Goal: Register for event/course

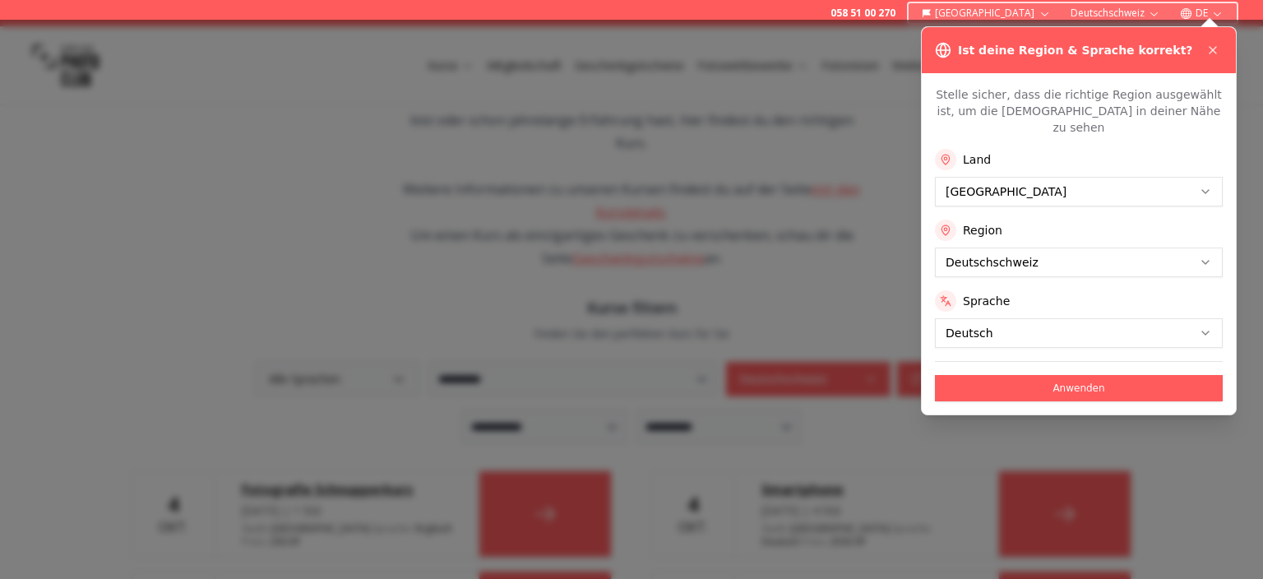
scroll to position [178, 0]
click at [1212, 47] on icon at bounding box center [1212, 50] width 13 height 13
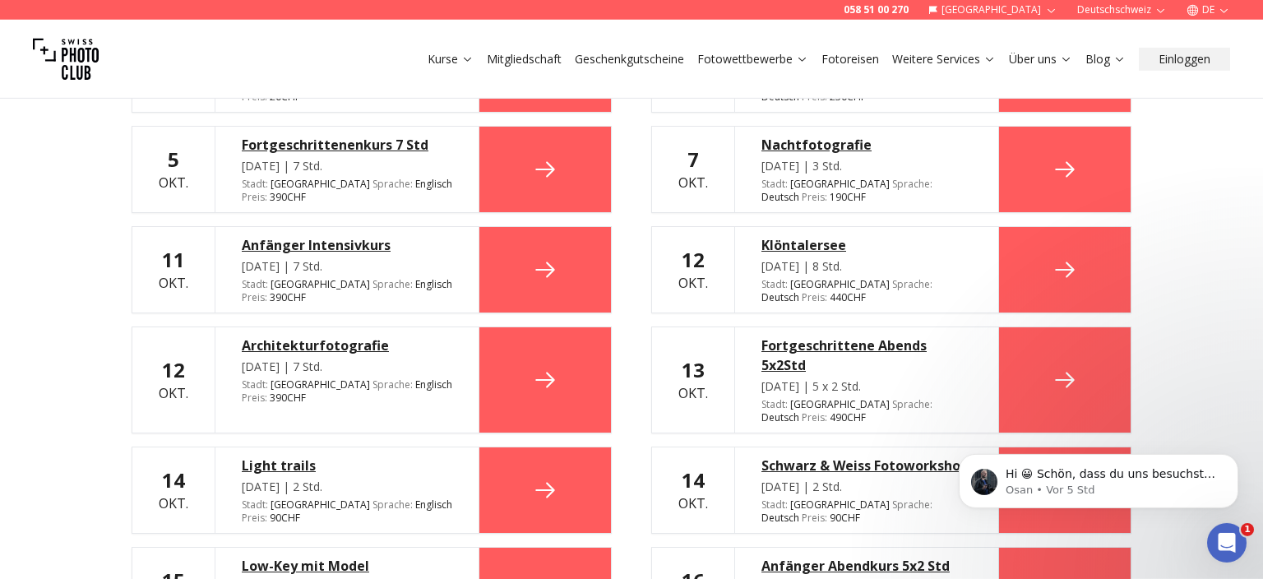
scroll to position [799, 0]
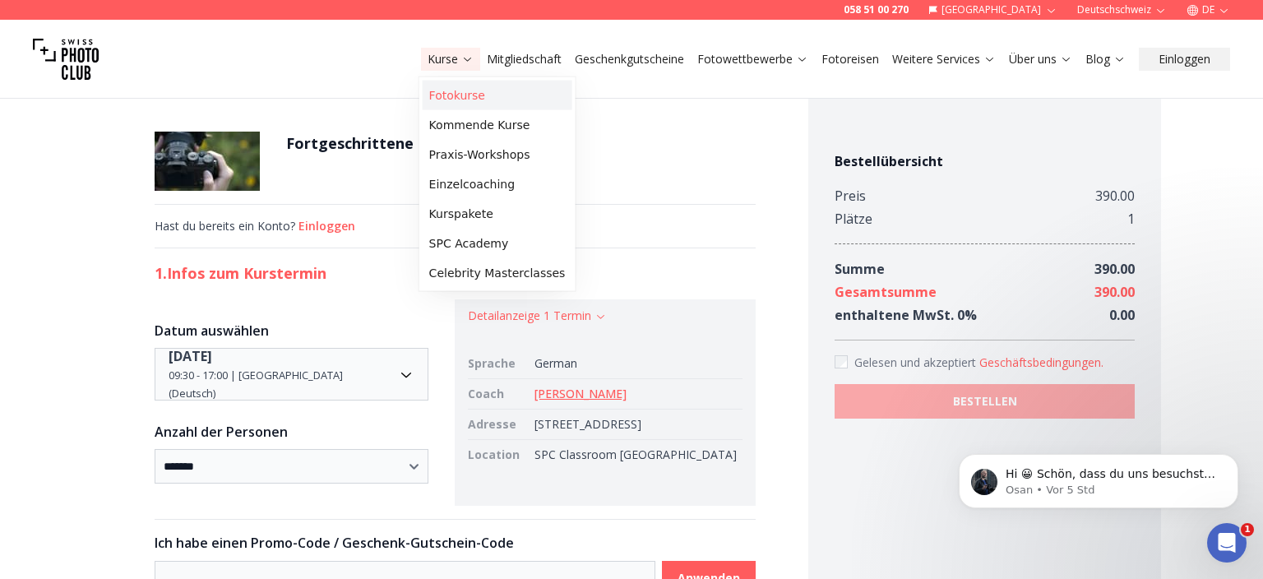
click at [475, 95] on link "Fotokurse" at bounding box center [498, 96] width 150 height 30
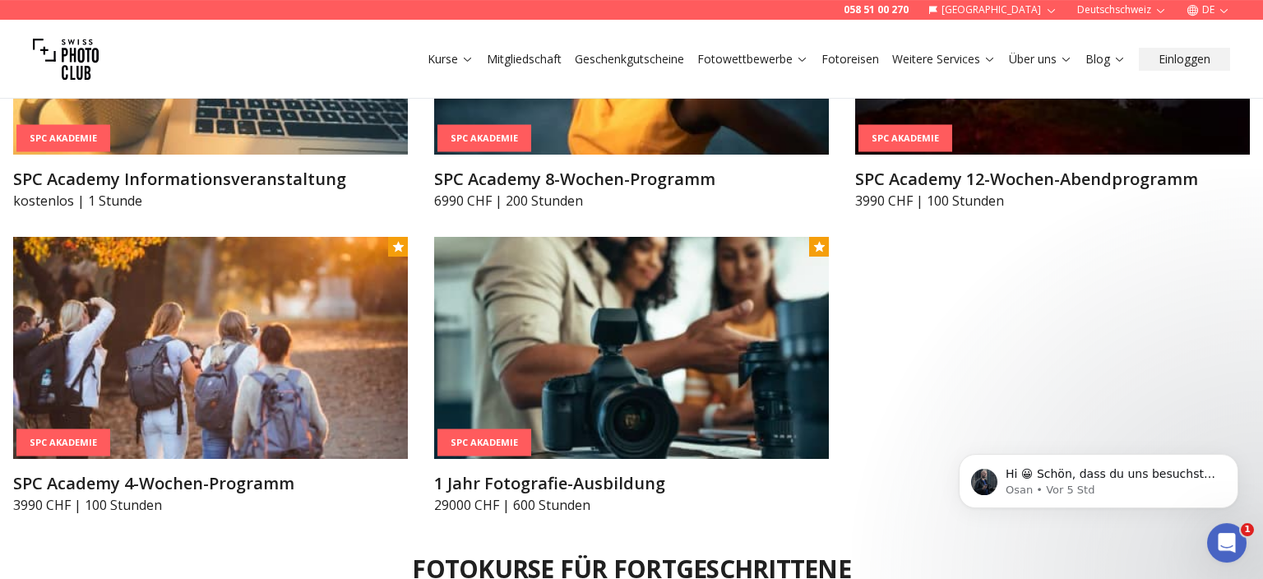
scroll to position [2308, 0]
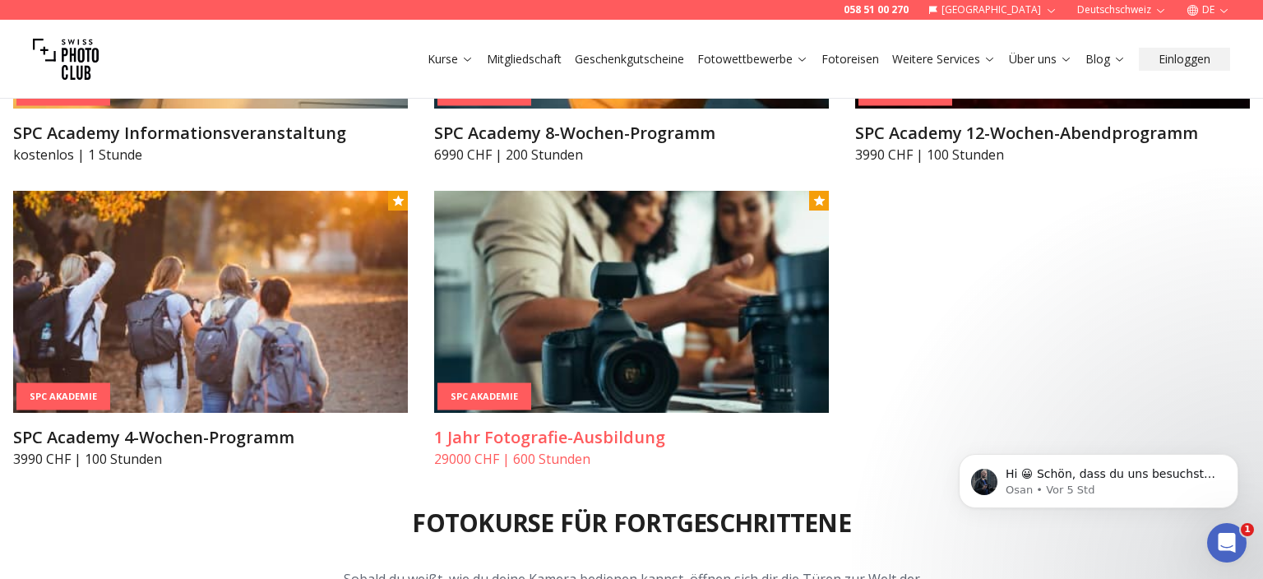
click at [672, 308] on img at bounding box center [631, 302] width 395 height 222
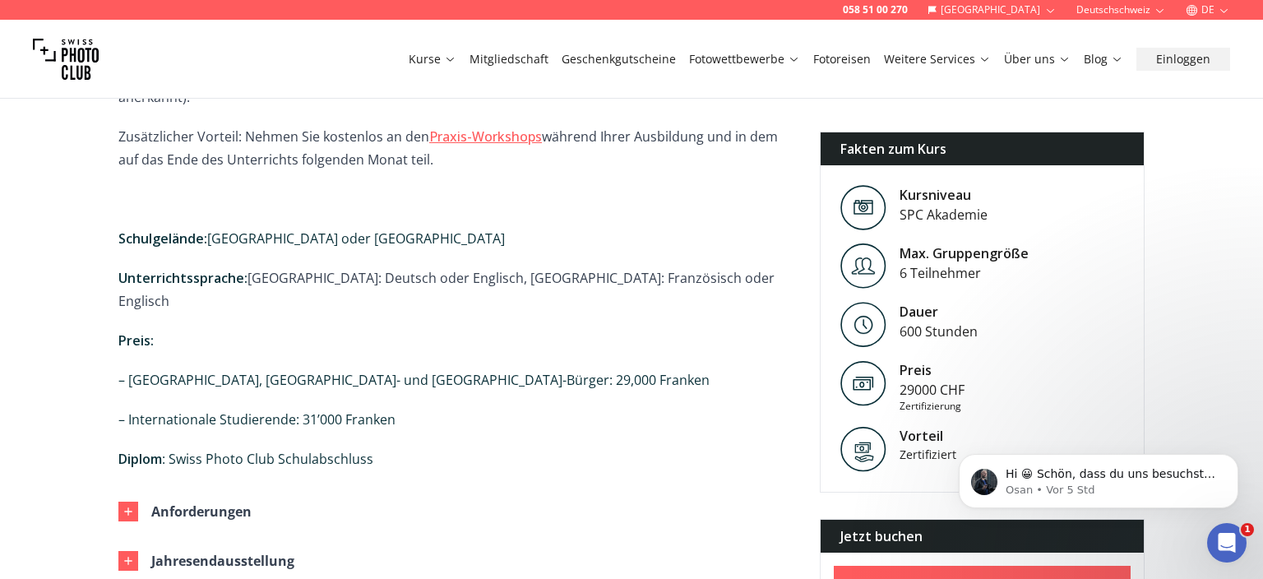
scroll to position [1243, 0]
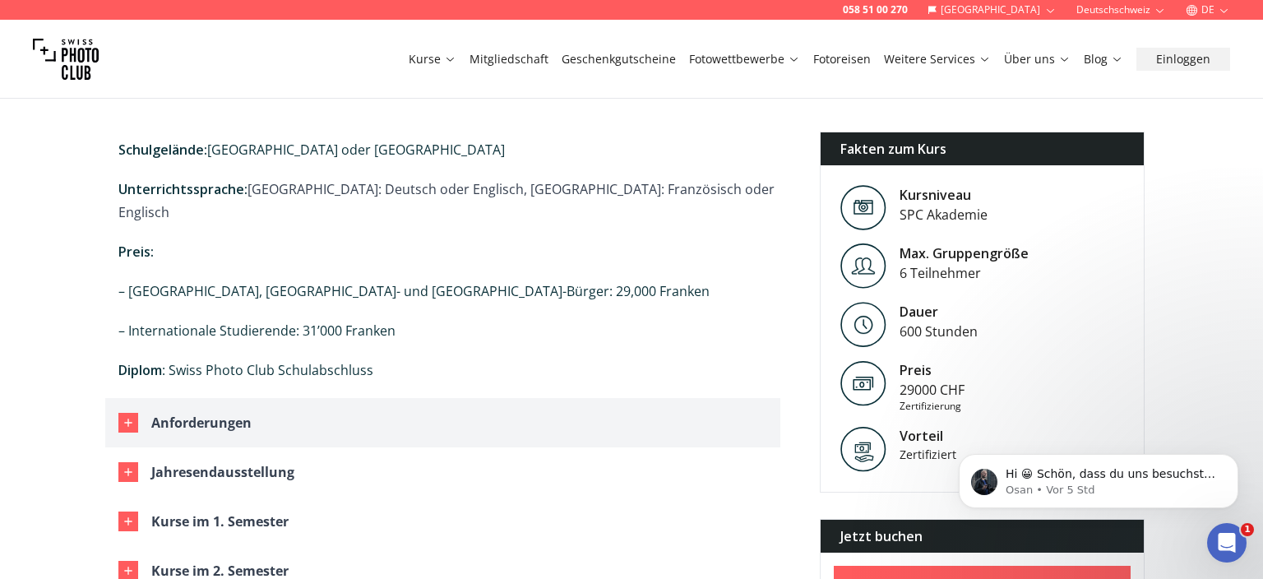
click at [222, 411] on div "Anforderungen" at bounding box center [201, 422] width 100 height 23
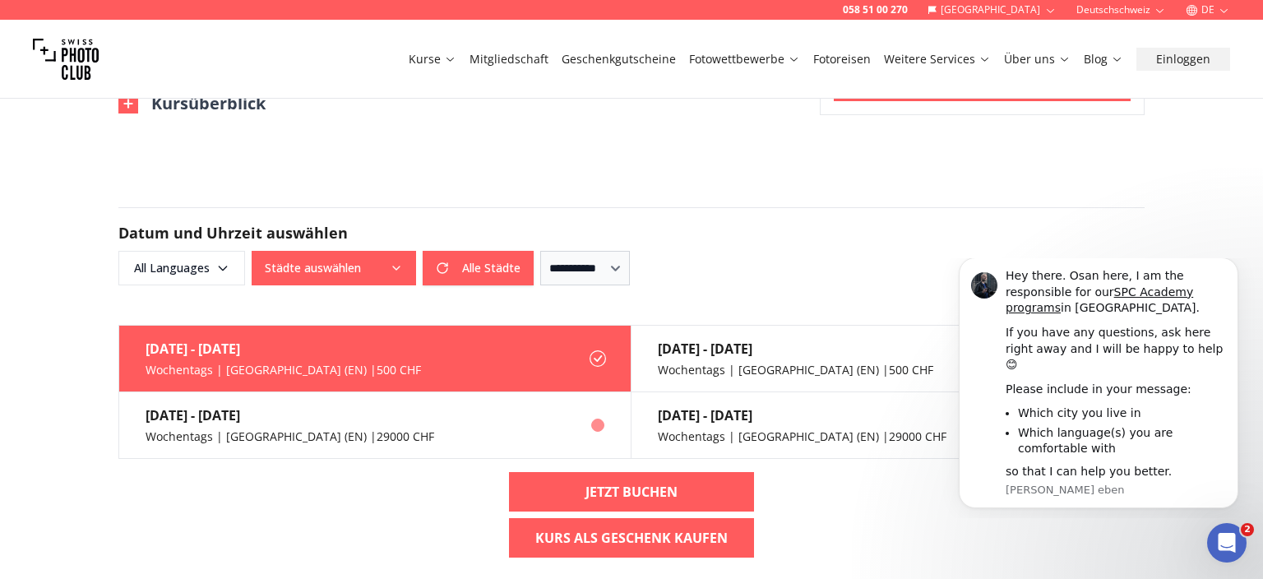
scroll to position [2131, 0]
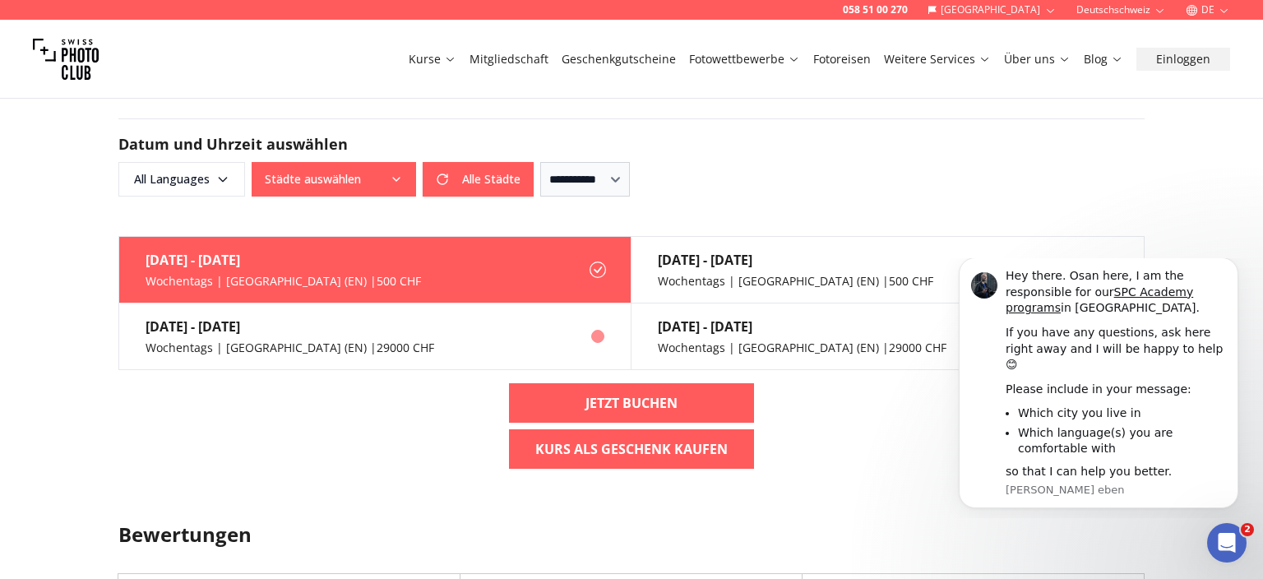
click at [228, 340] on div "Wochentags | [GEOGRAPHIC_DATA] (EN) | 29000 CHF" at bounding box center [290, 348] width 289 height 16
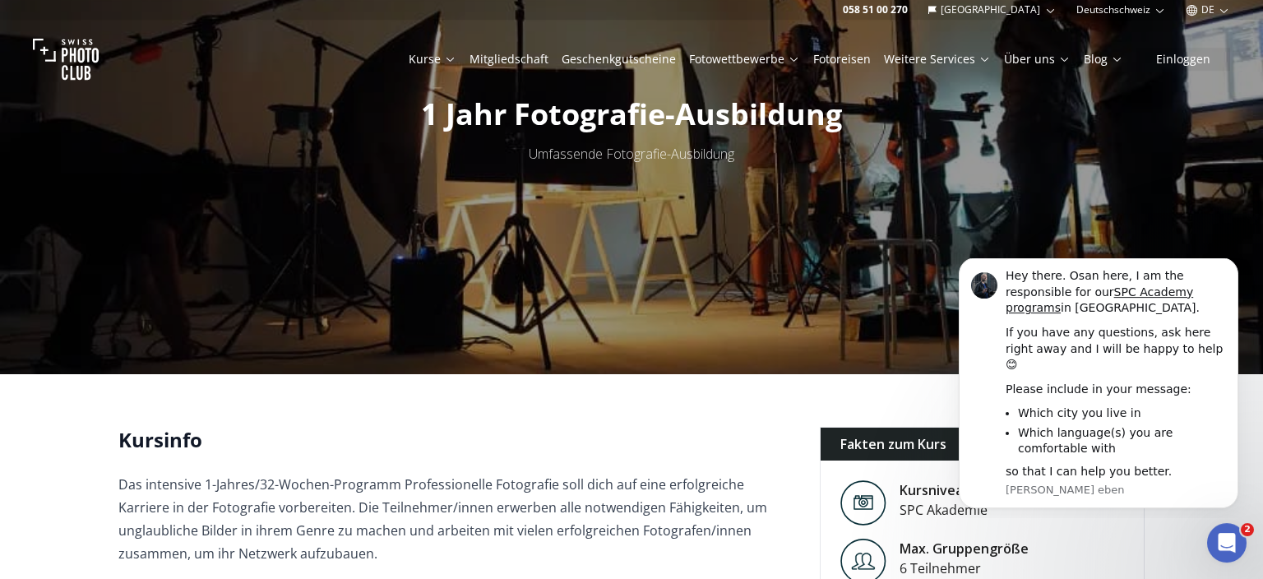
scroll to position [0, 0]
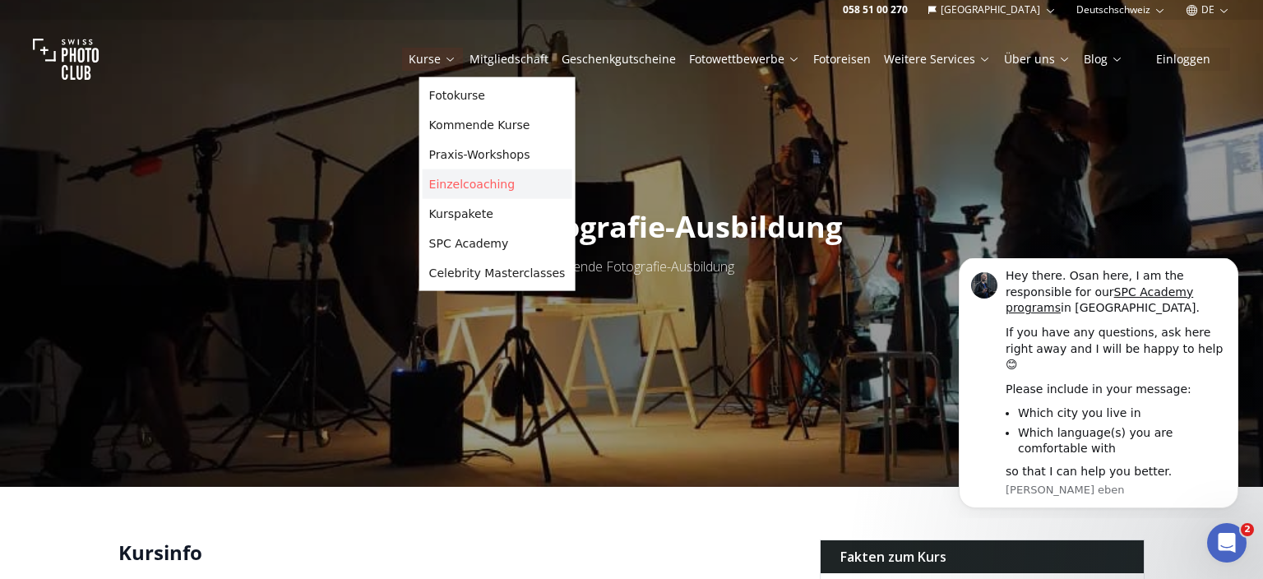
click at [474, 181] on link "Einzelcoaching" at bounding box center [498, 184] width 150 height 30
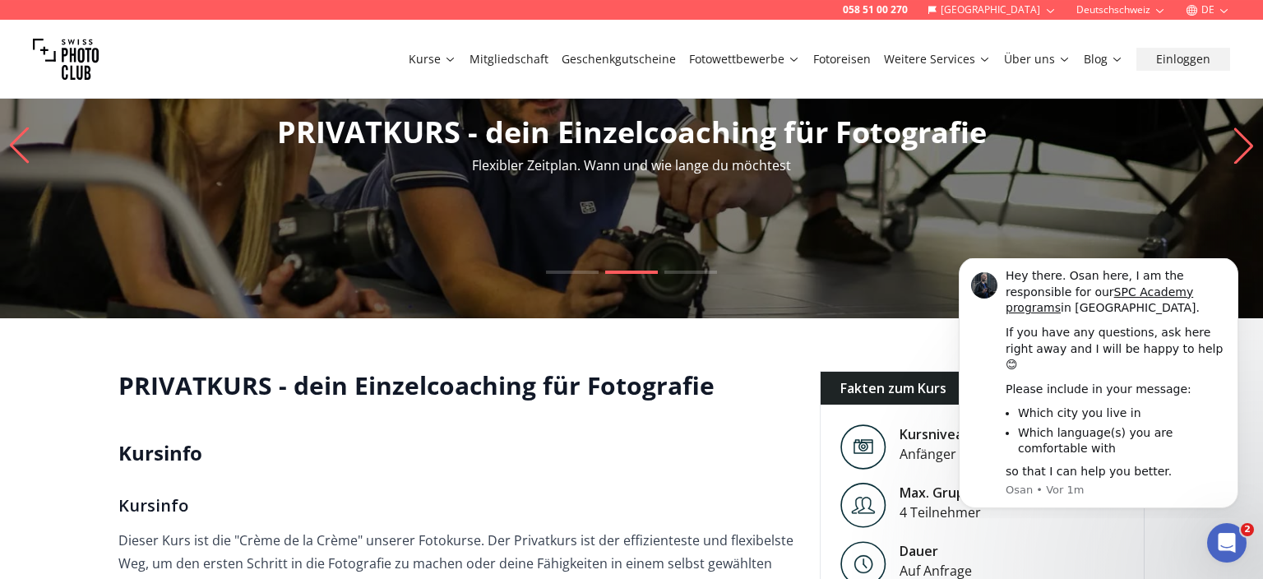
scroll to position [178, 0]
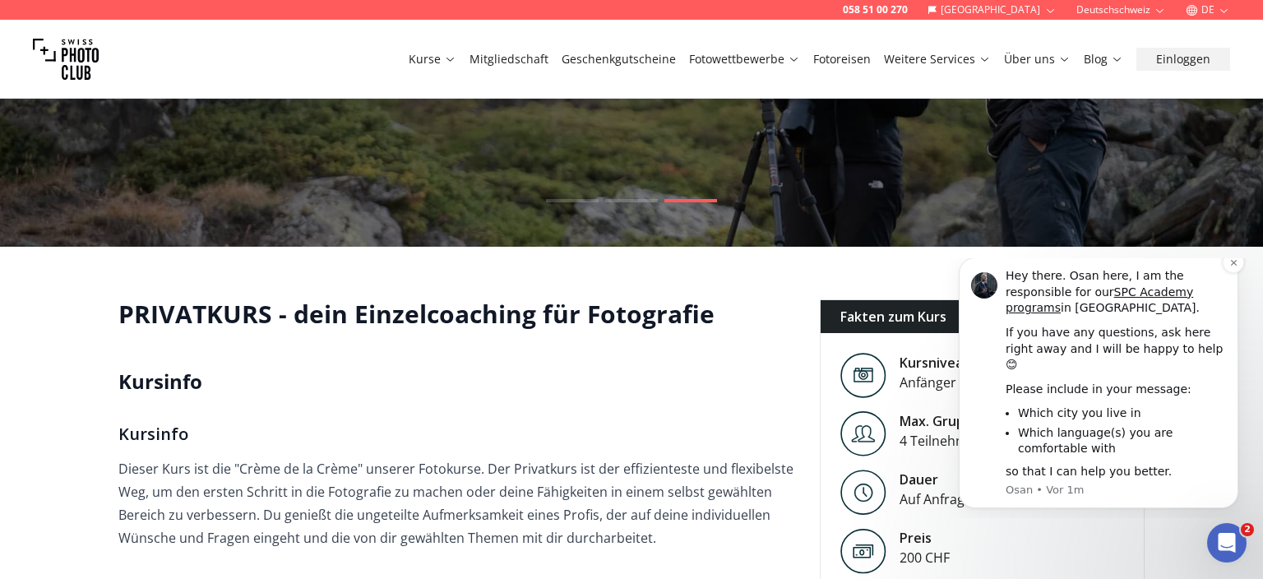
click at [1051, 413] on li "Which city you live in" at bounding box center [1122, 413] width 208 height 16
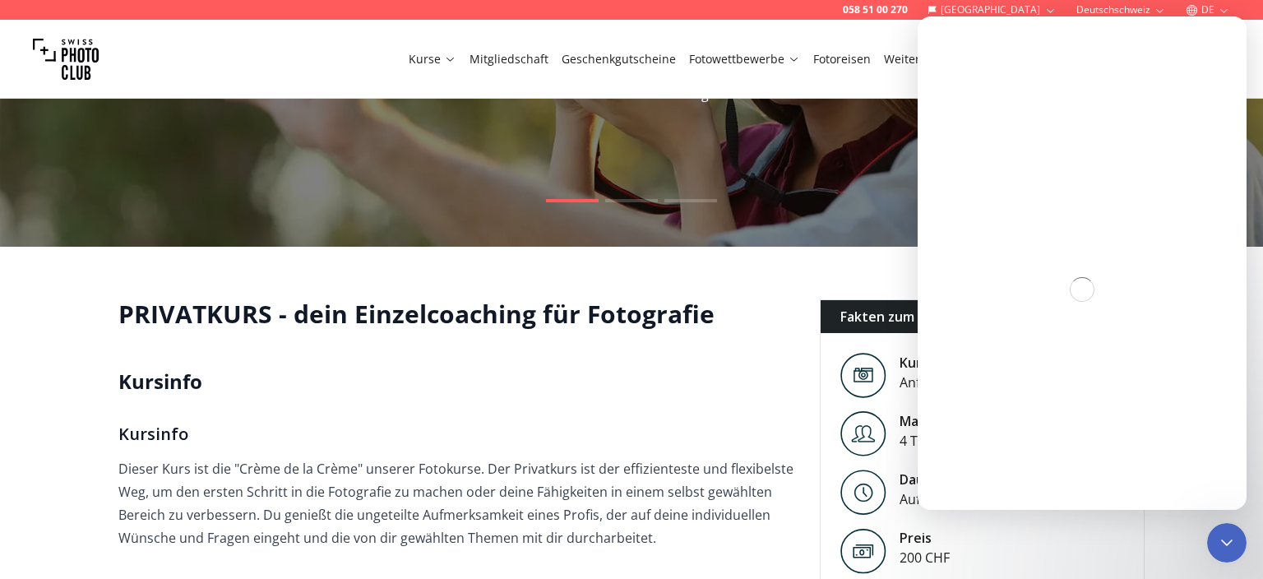
scroll to position [0, 0]
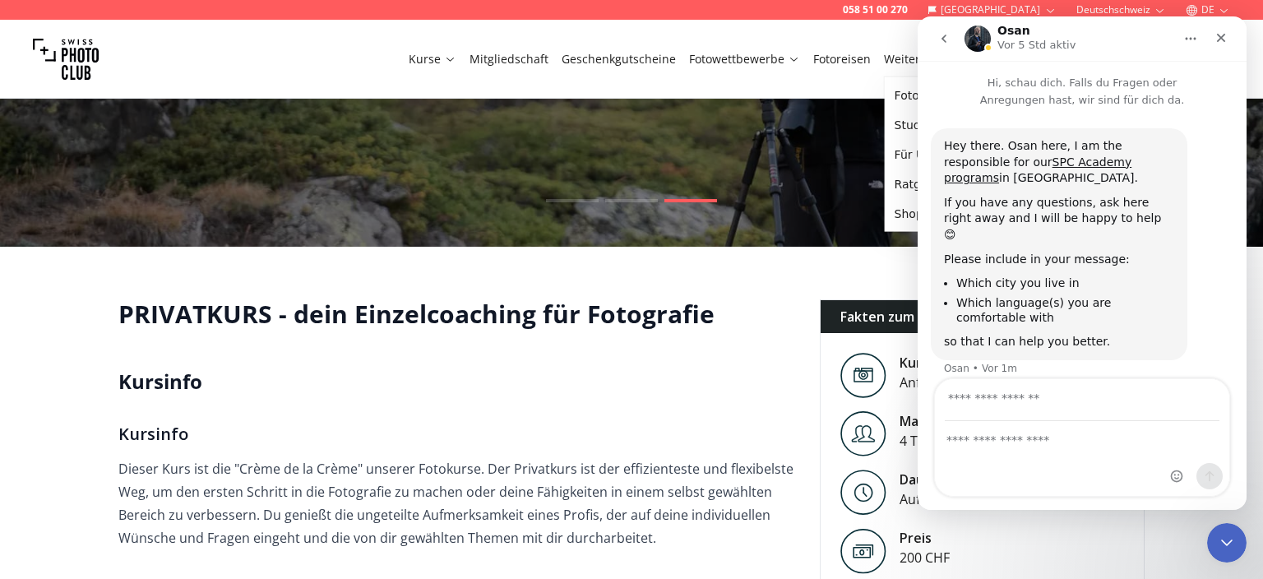
click at [903, 60] on link "Weitere Services" at bounding box center [937, 59] width 107 height 16
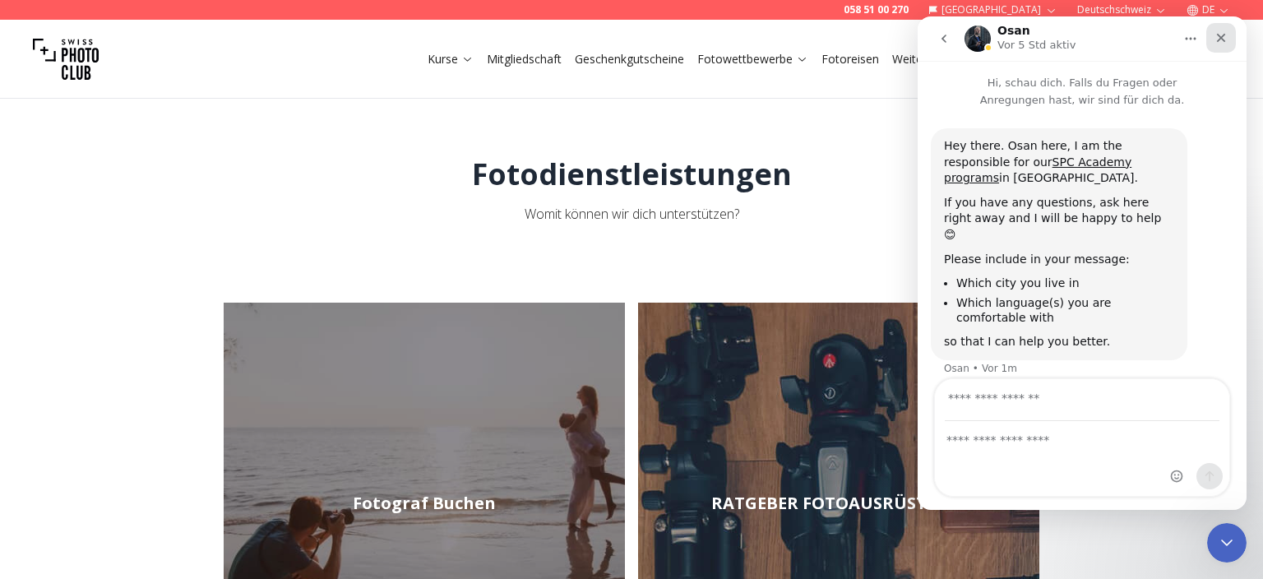
click at [1227, 35] on icon "Schließen" at bounding box center [1220, 37] width 13 height 13
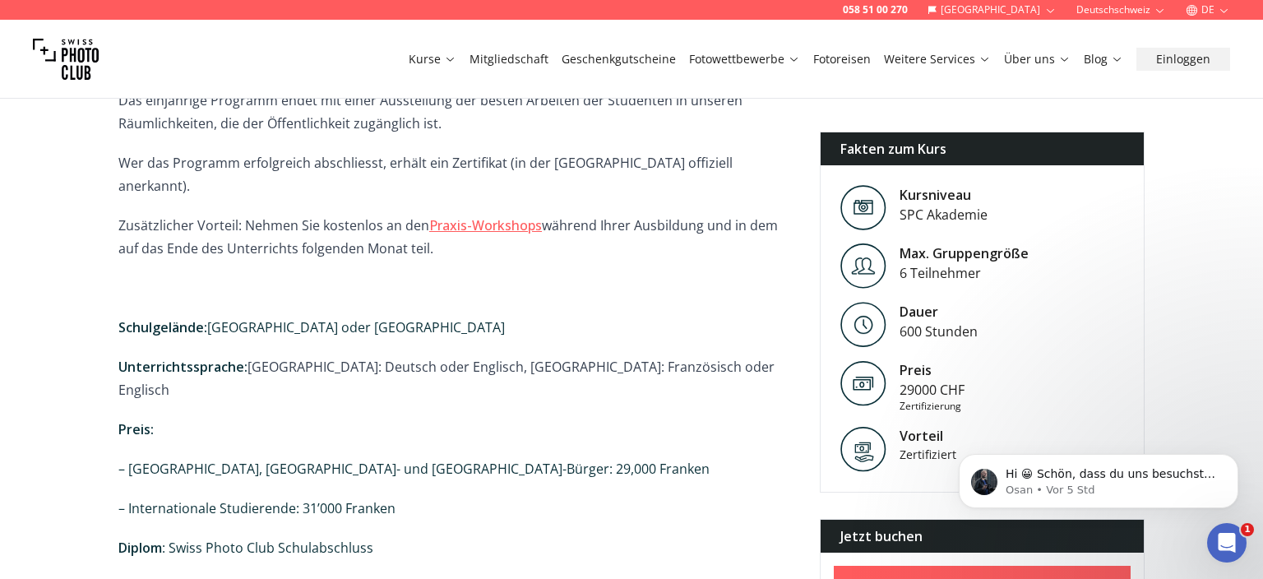
scroll to position [1243, 0]
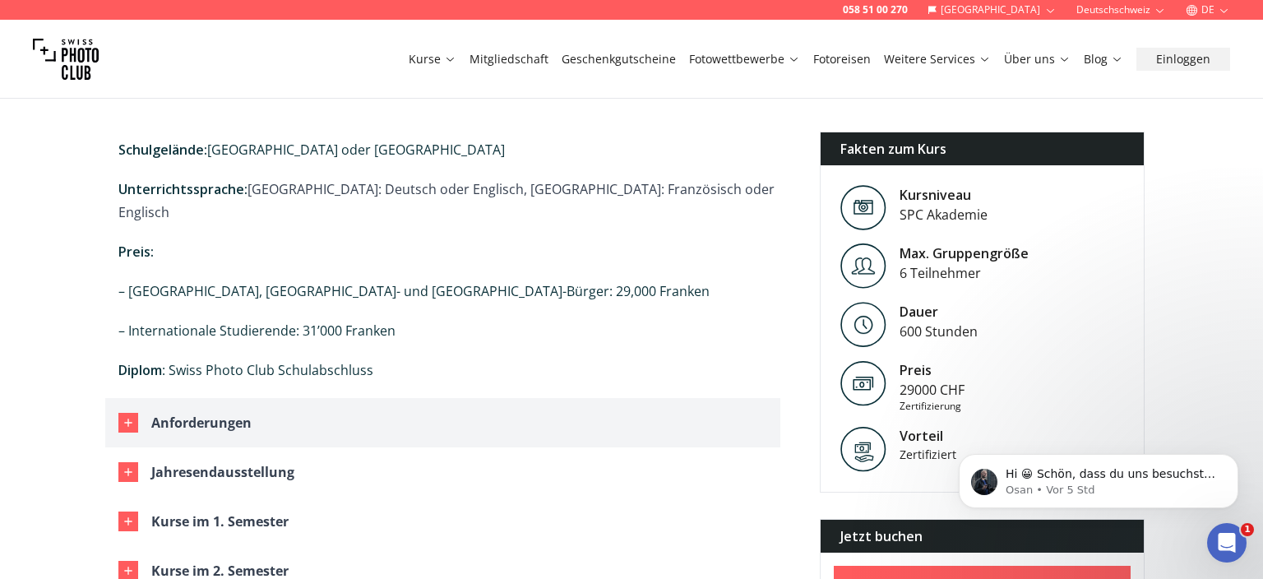
click at [199, 411] on div "Anforderungen" at bounding box center [201, 422] width 100 height 23
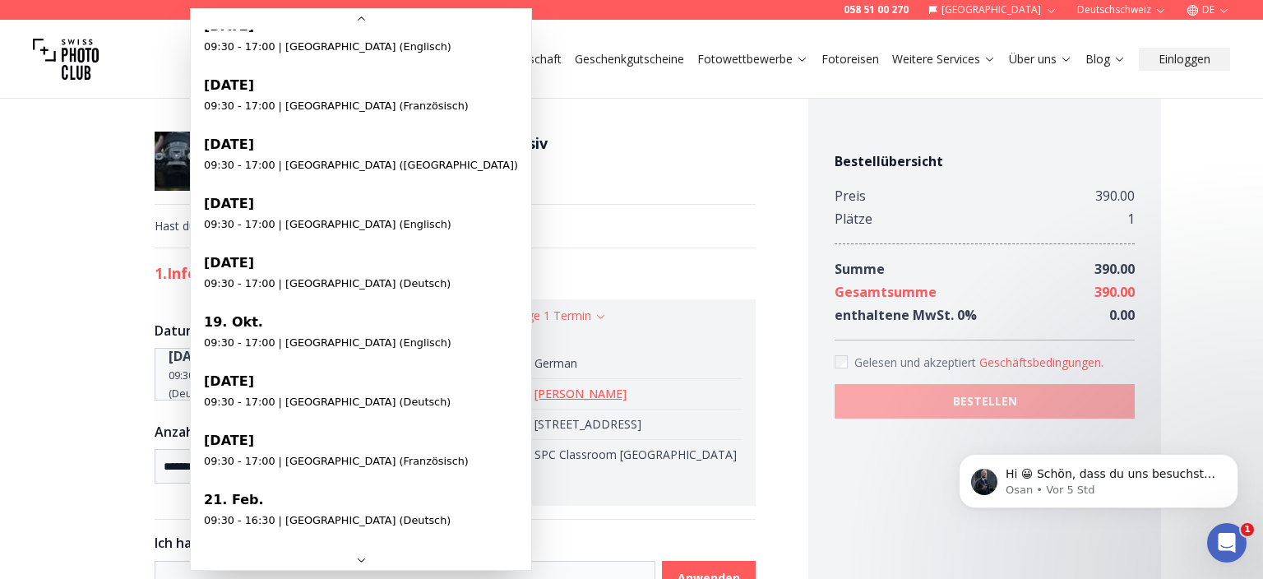
scroll to position [331, 0]
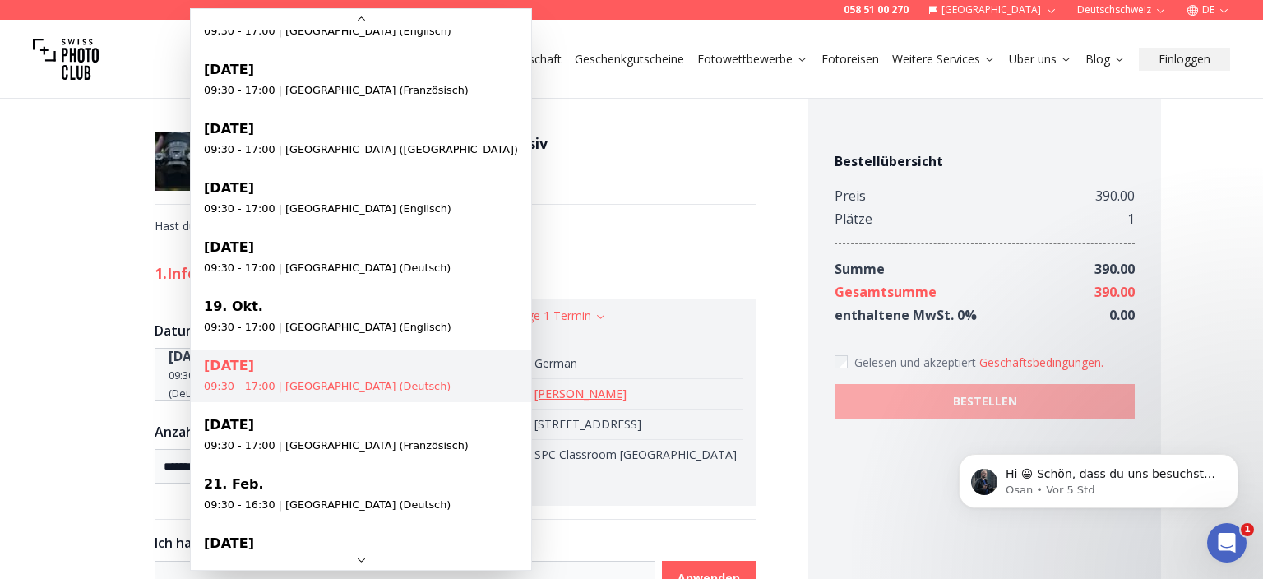
select select "**********"
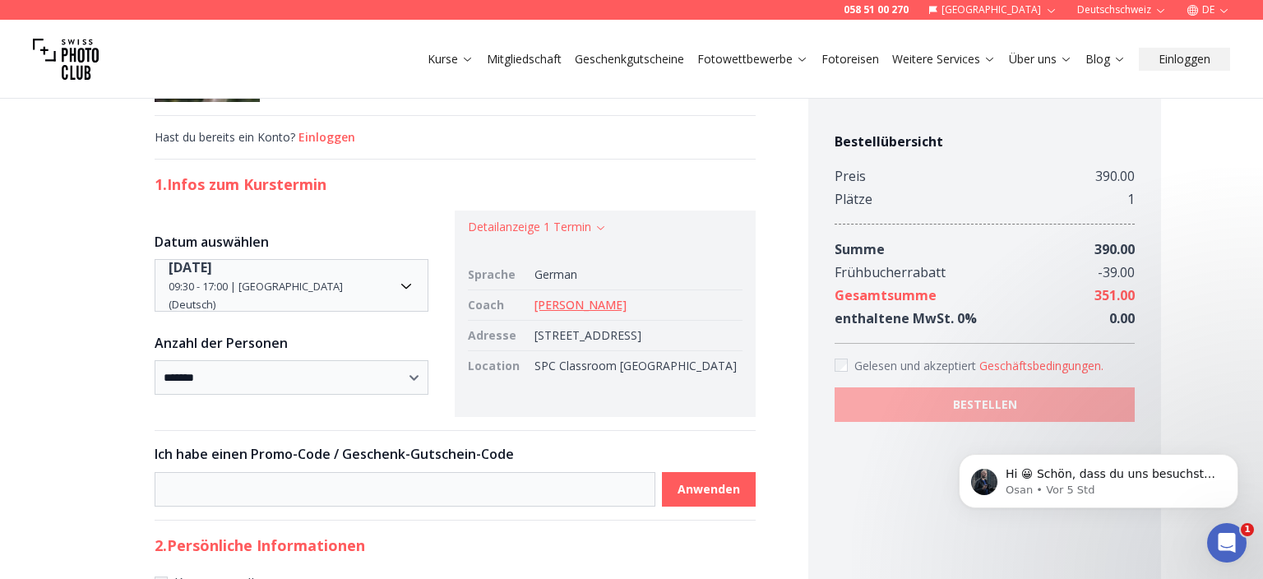
scroll to position [0, 0]
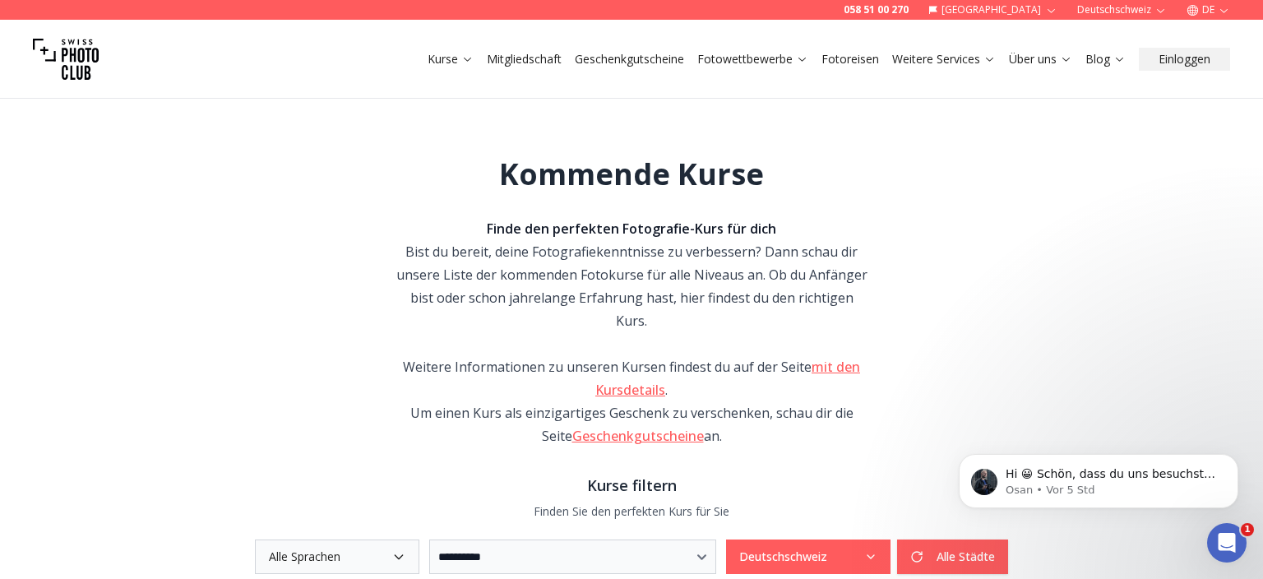
click at [619, 361] on link "mit den Kursdetails" at bounding box center [727, 378] width 265 height 41
